Goal: Check status: Check status

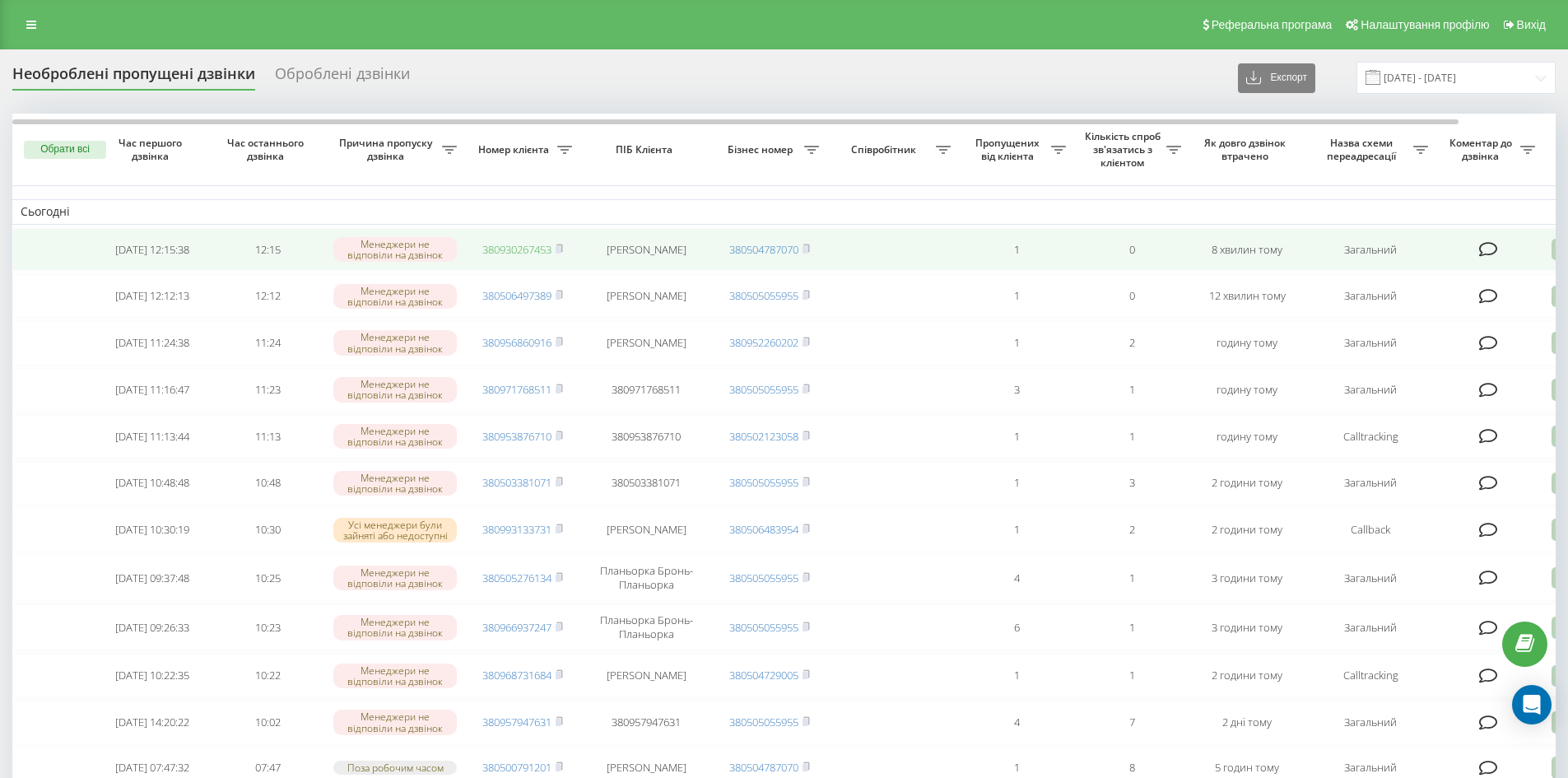
click at [497, 246] on link "380930267453" at bounding box center [517, 249] width 69 height 14
click at [513, 251] on link "380506497389" at bounding box center [517, 249] width 69 height 14
